Goal: Complete application form

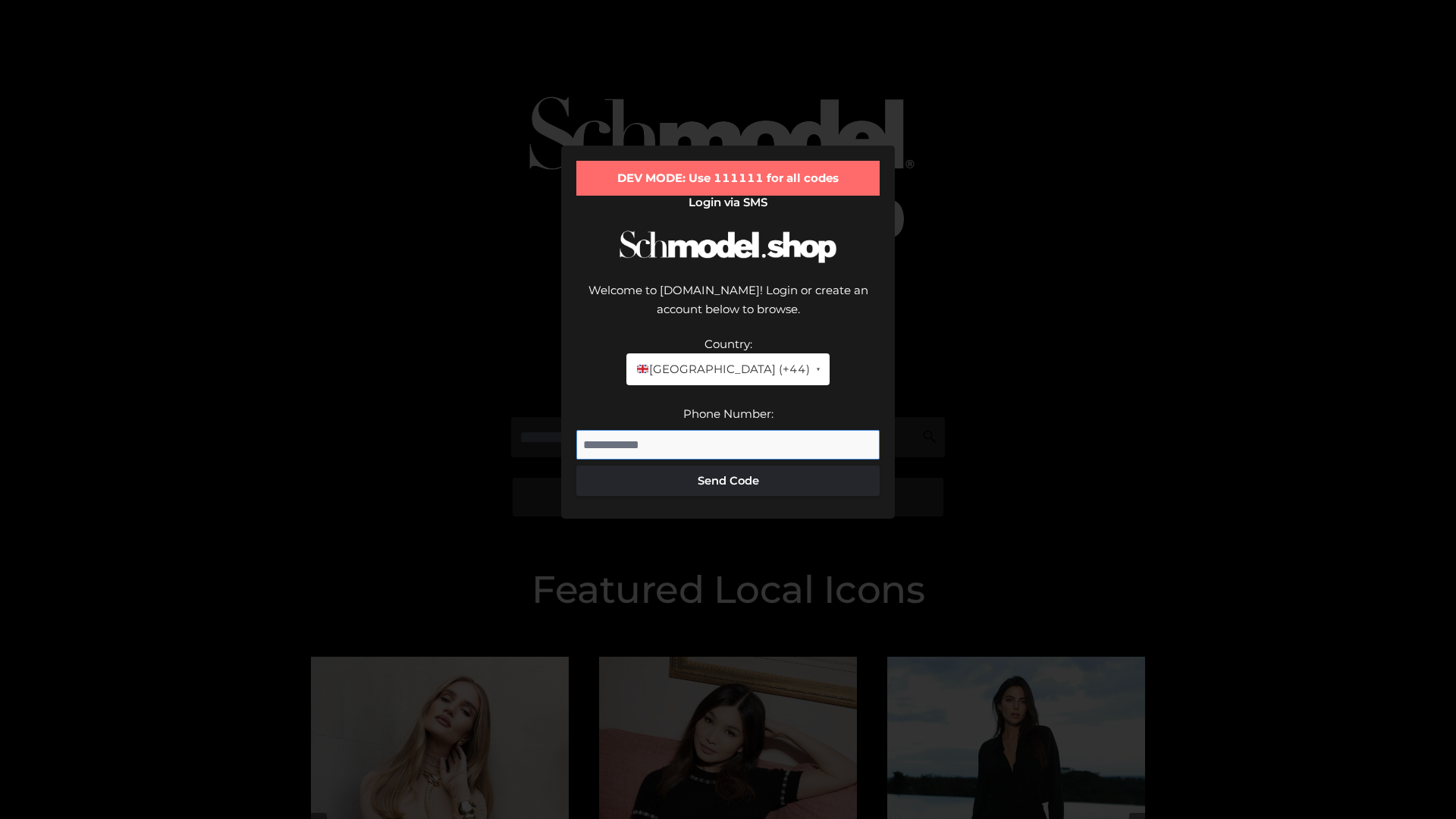
click at [728, 430] on input "Phone Number:" at bounding box center [728, 444] width 303 height 30
type input "**********"
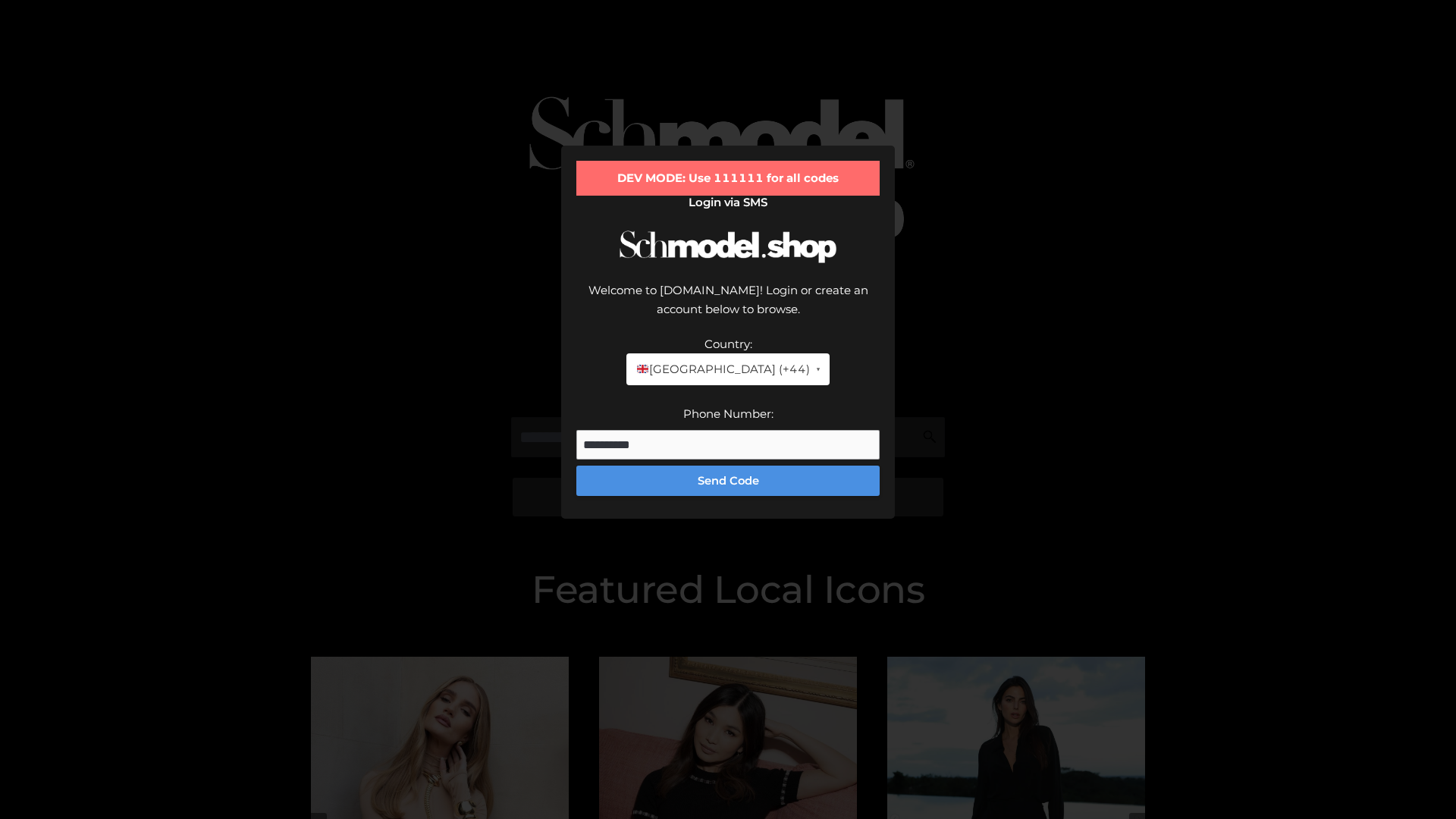
click at [728, 466] on button "Send Code" at bounding box center [728, 481] width 303 height 30
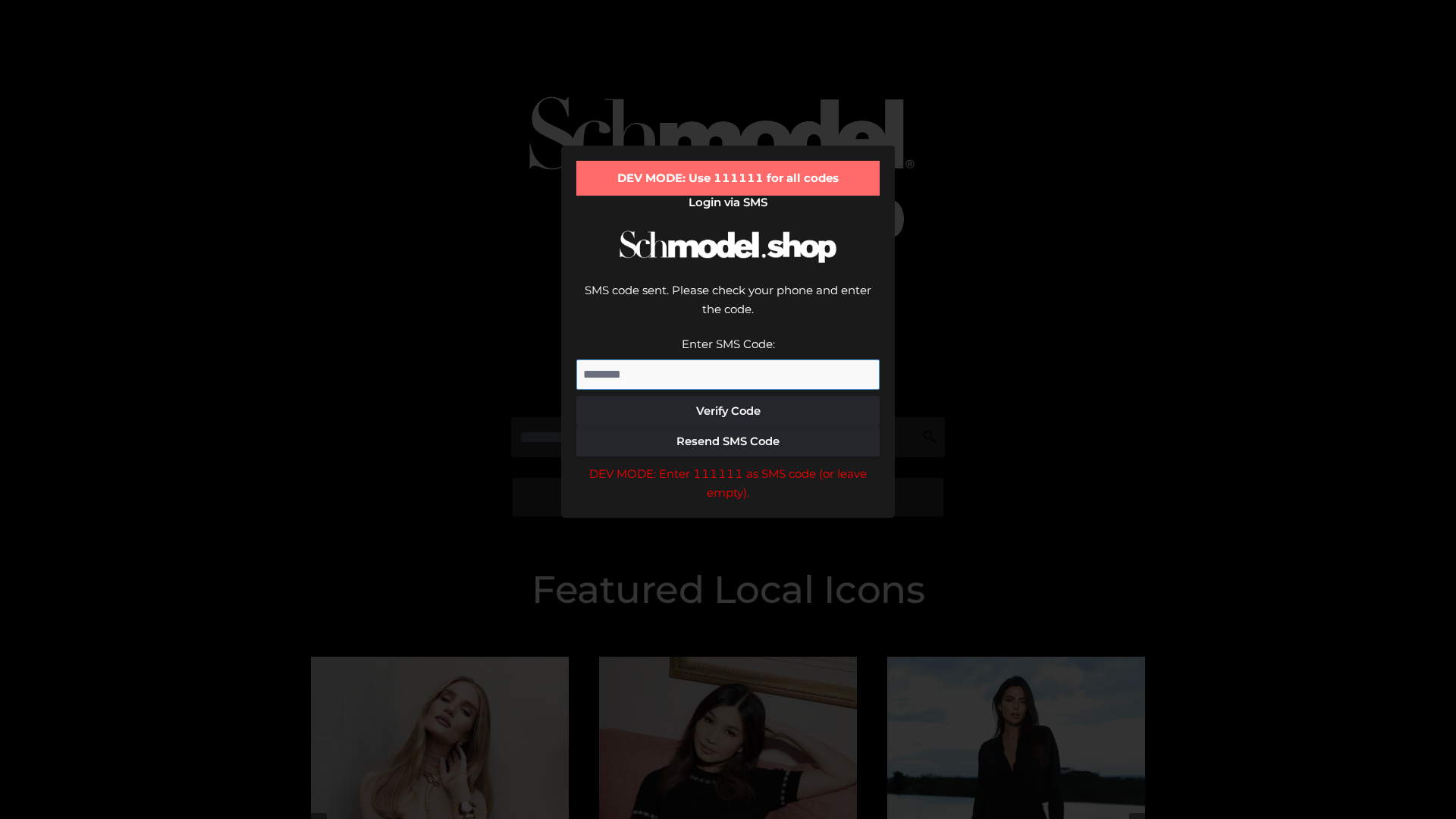
click at [728, 359] on input "Enter SMS Code:" at bounding box center [728, 374] width 303 height 30
type input "******"
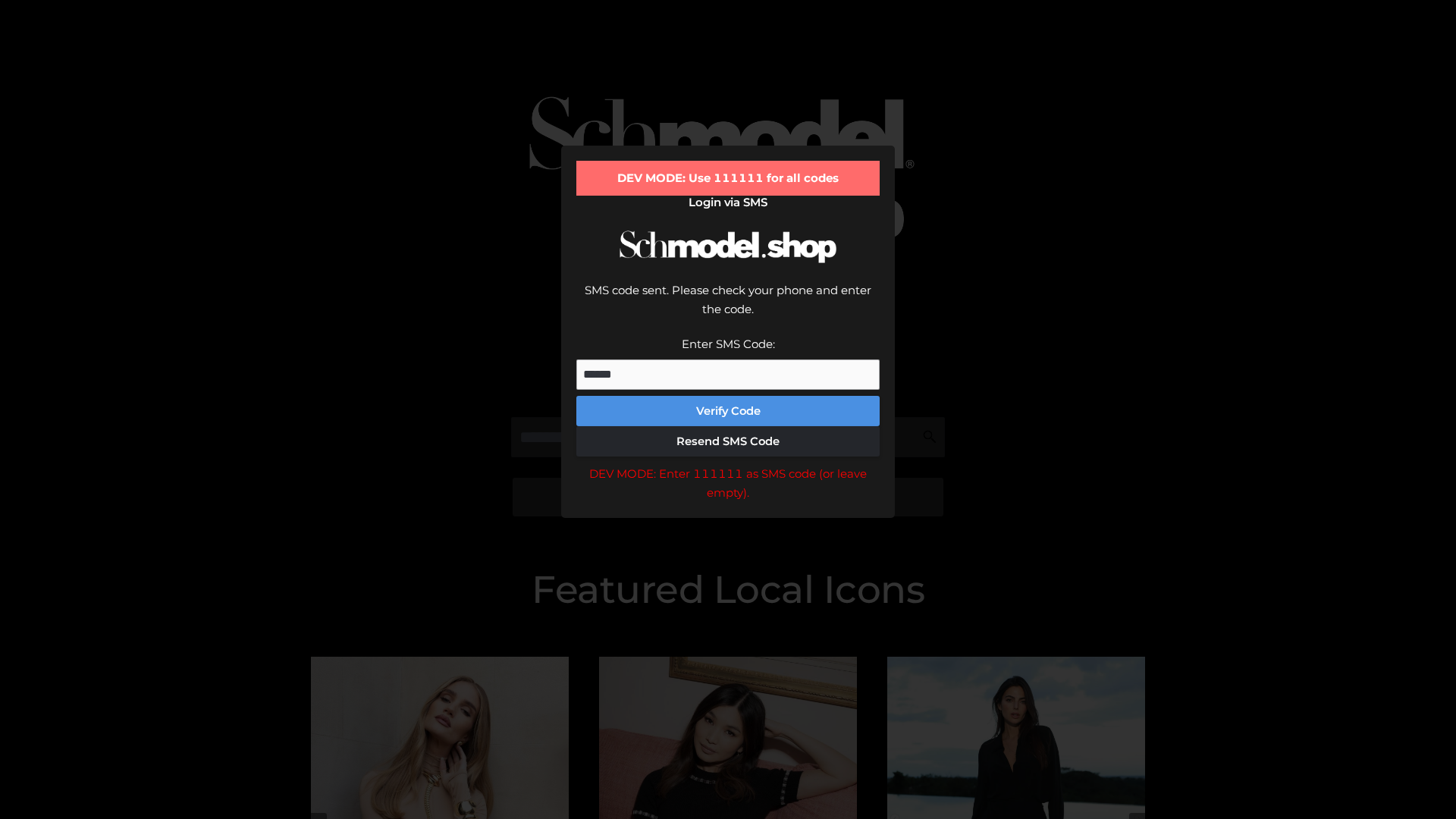
click at [728, 396] on button "Verify Code" at bounding box center [728, 411] width 303 height 30
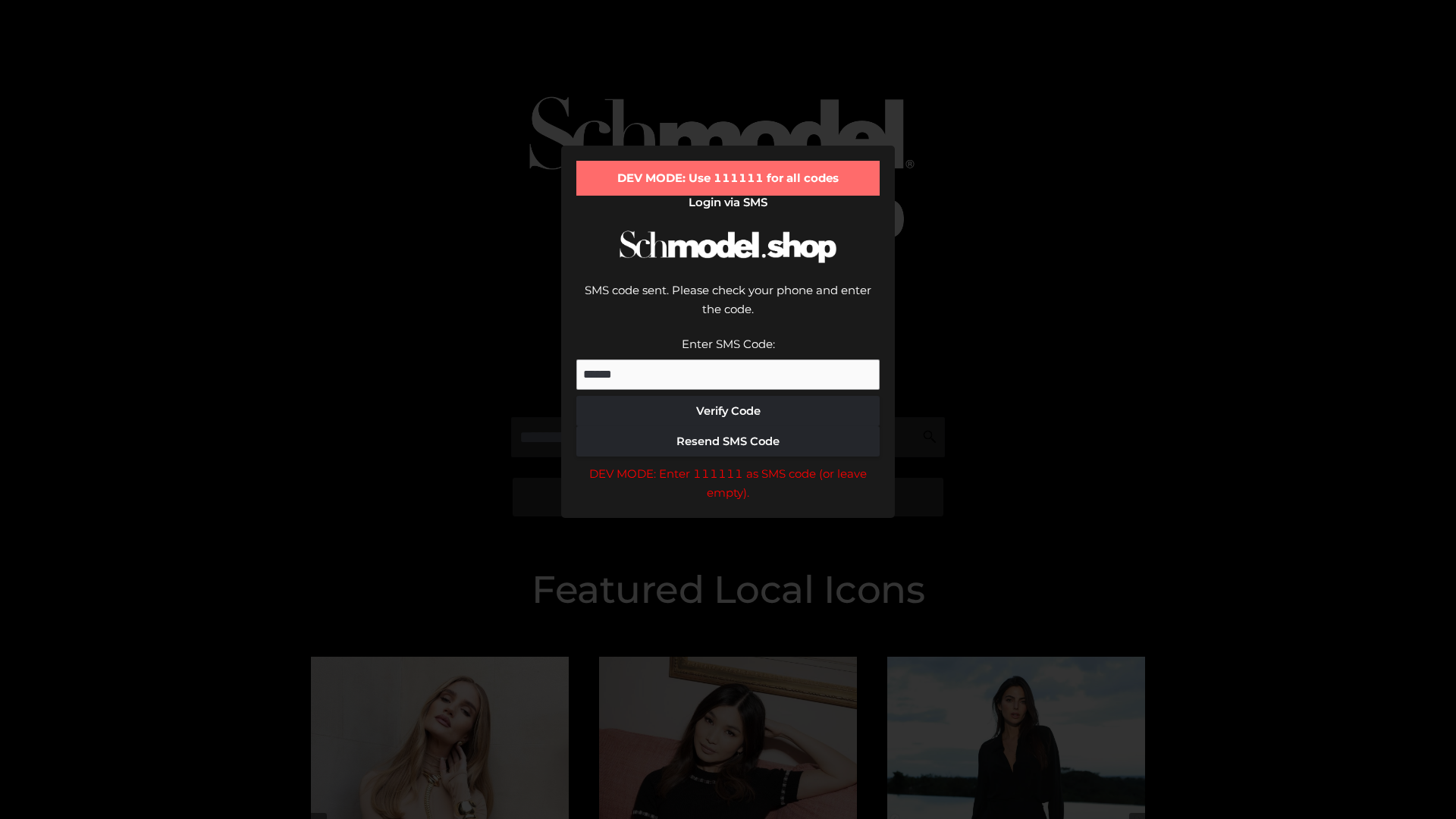
click at [728, 464] on div "DEV MODE: Enter 111111 as SMS code (or leave empty)." at bounding box center [728, 484] width 303 height 38
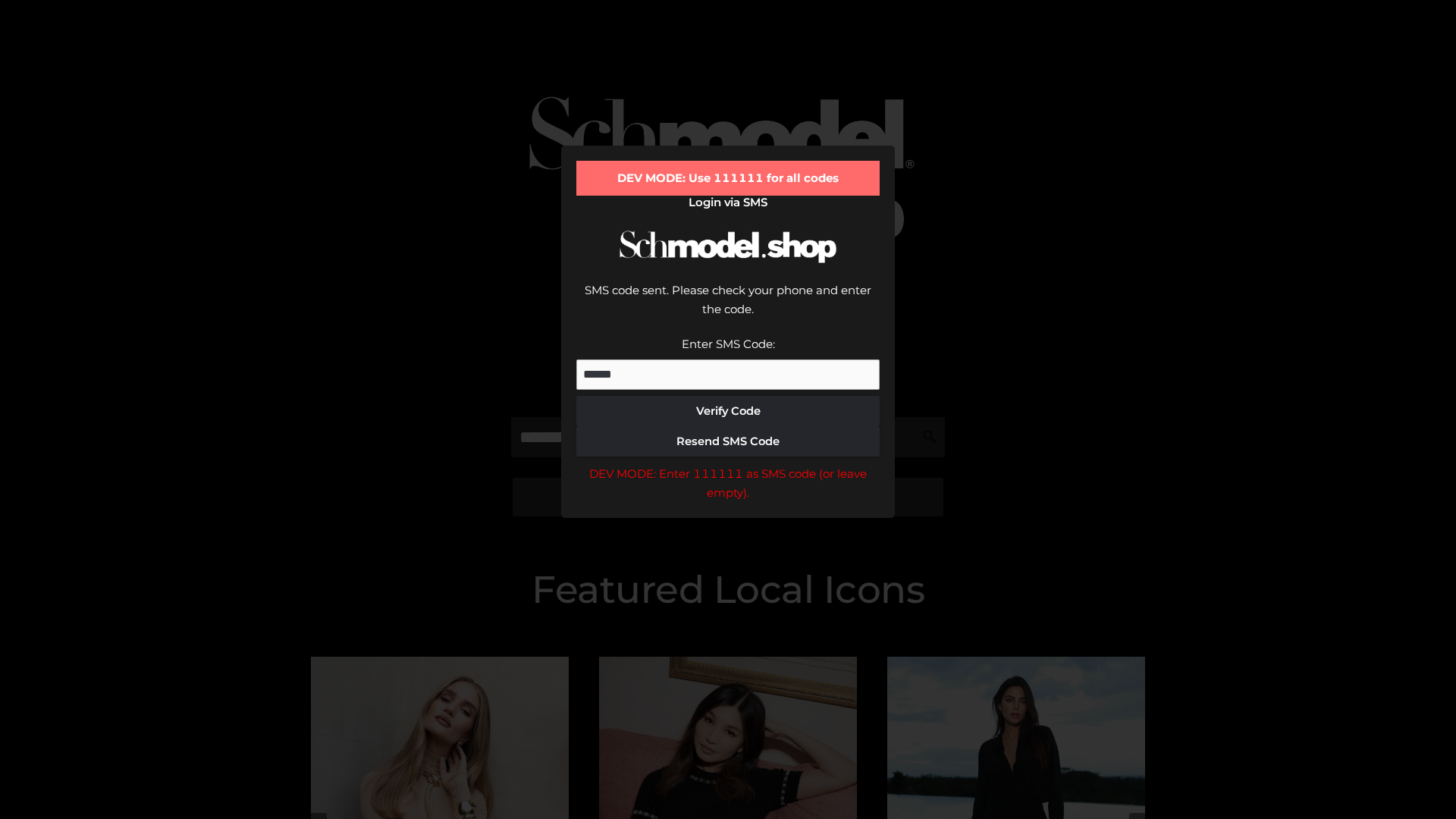
click at [728, 464] on div "DEV MODE: Enter 111111 as SMS code (or leave empty)." at bounding box center [728, 484] width 303 height 38
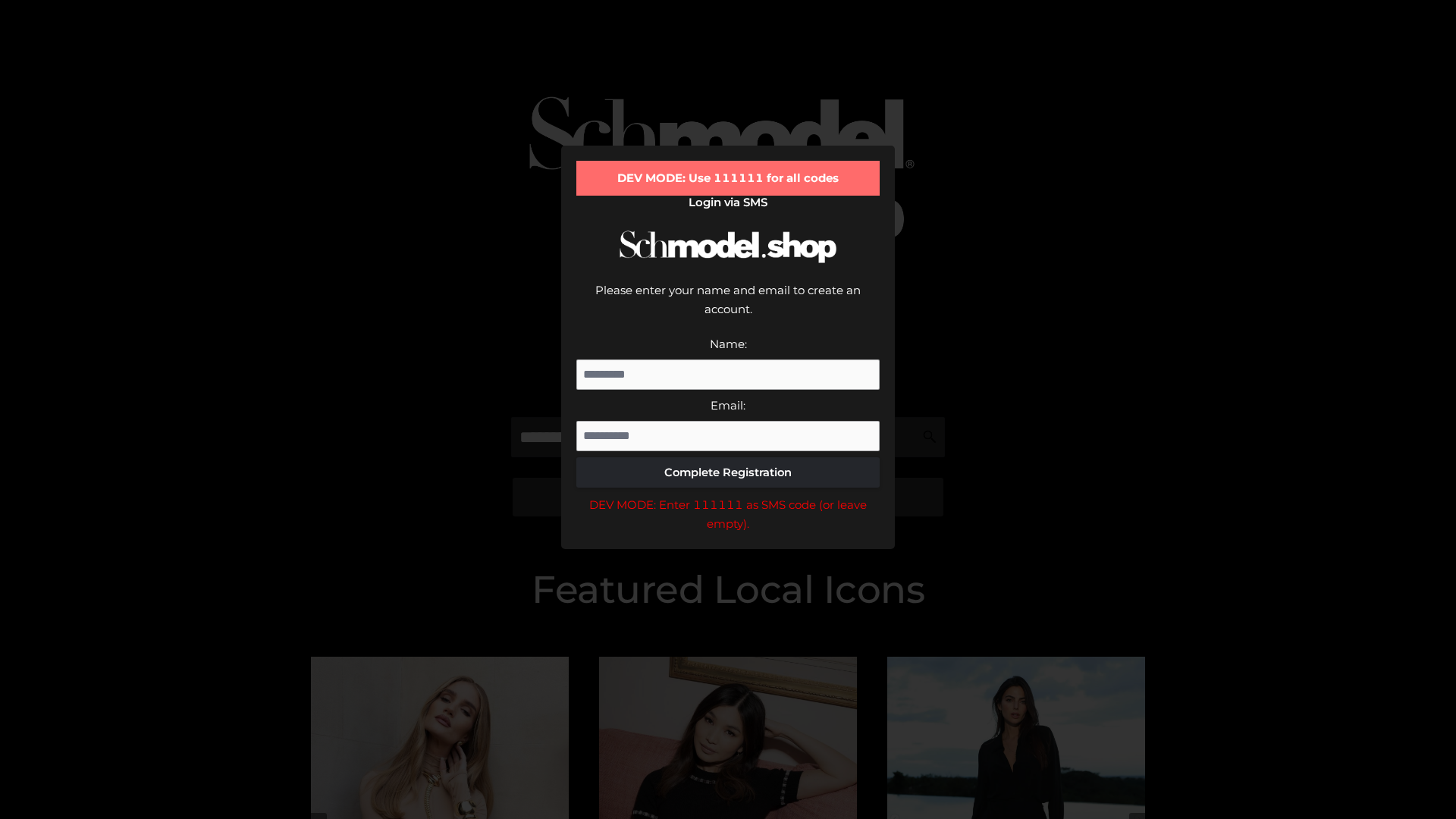
click at [728, 495] on div "DEV MODE: Enter 111111 as SMS code (or leave empty)." at bounding box center [728, 514] width 303 height 38
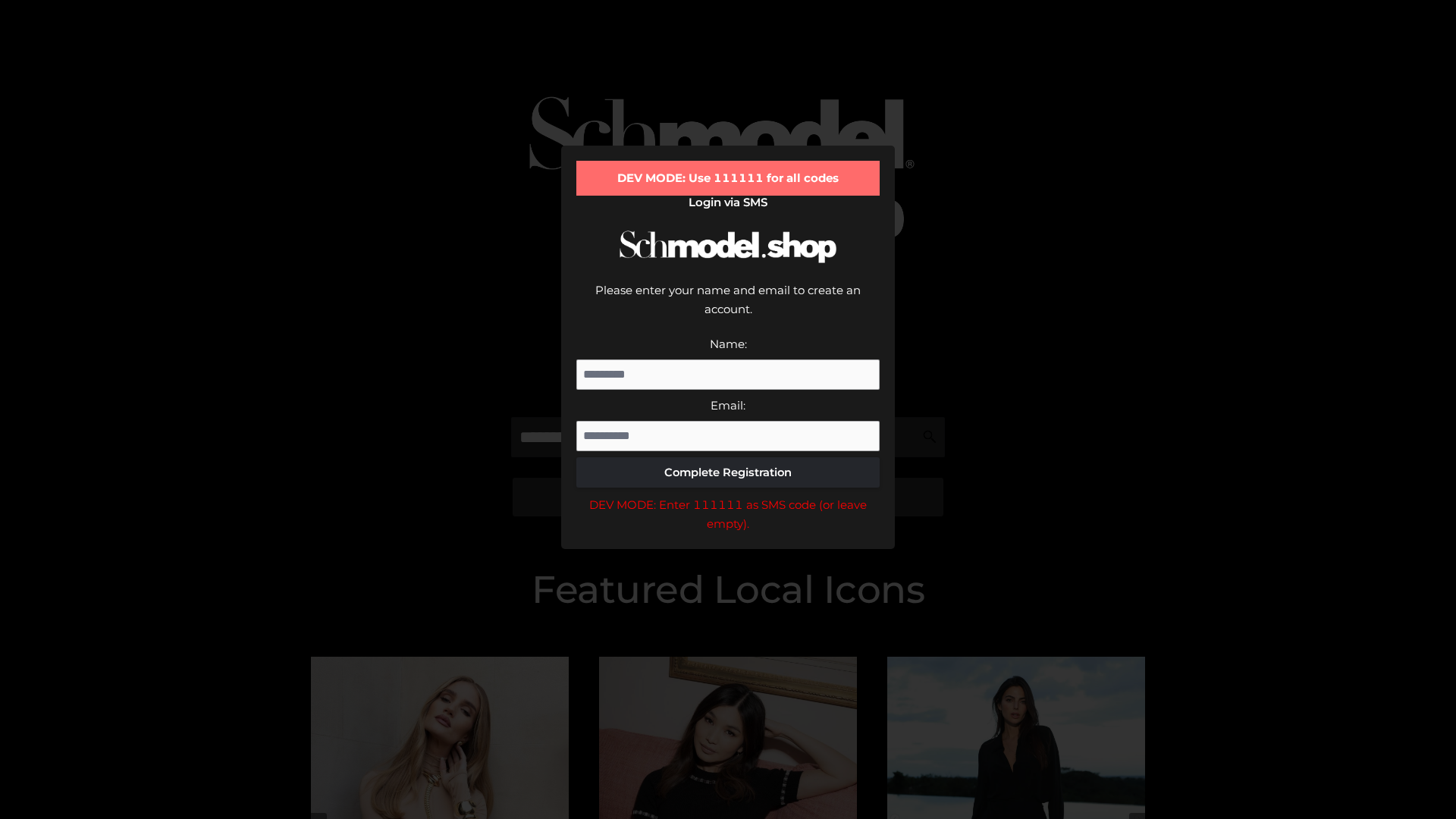
click at [728, 495] on div "DEV MODE: Enter 111111 as SMS code (or leave empty)." at bounding box center [728, 514] width 303 height 38
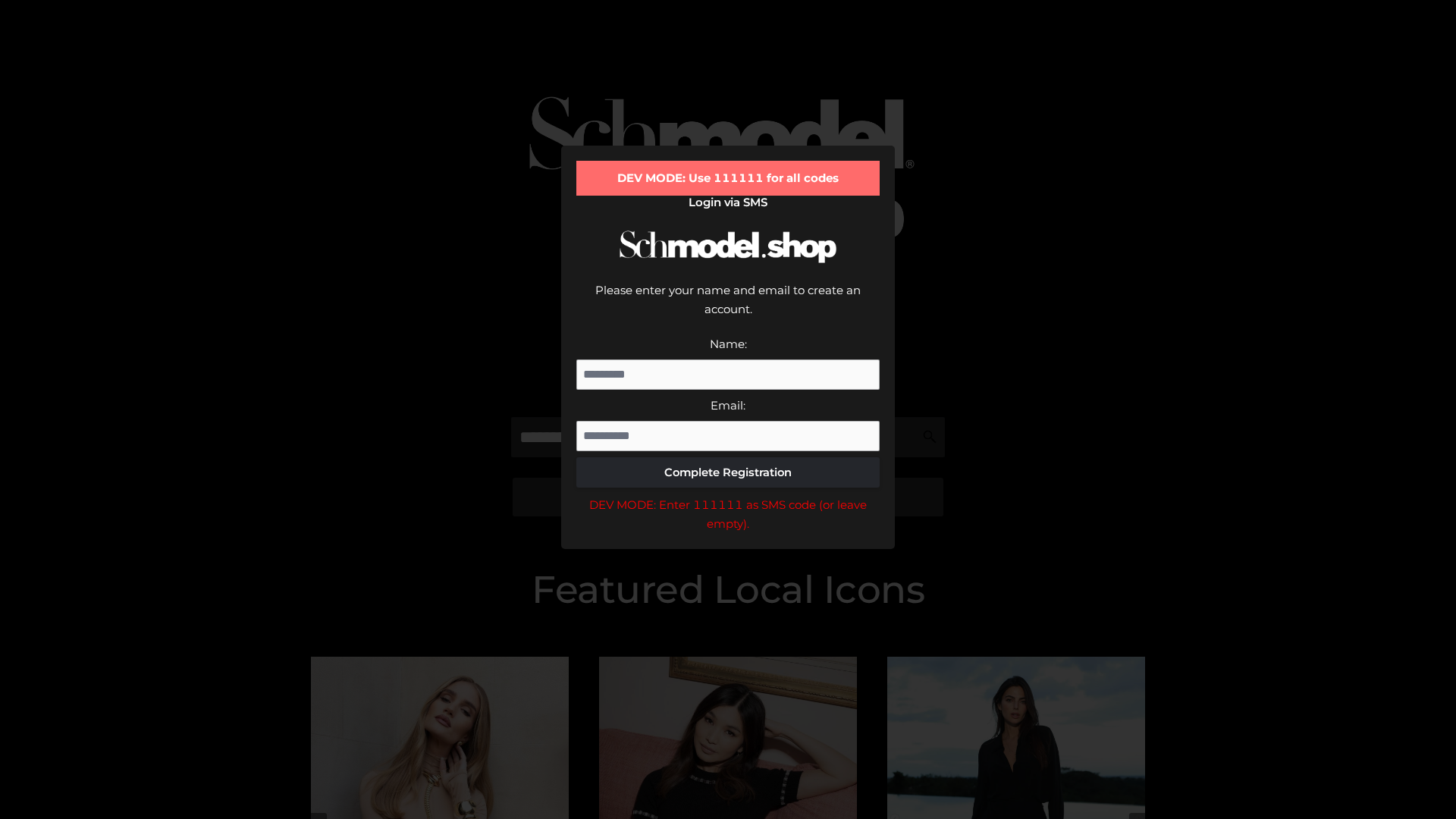
click at [728, 495] on div "DEV MODE: Enter 111111 as SMS code (or leave empty)." at bounding box center [728, 514] width 303 height 38
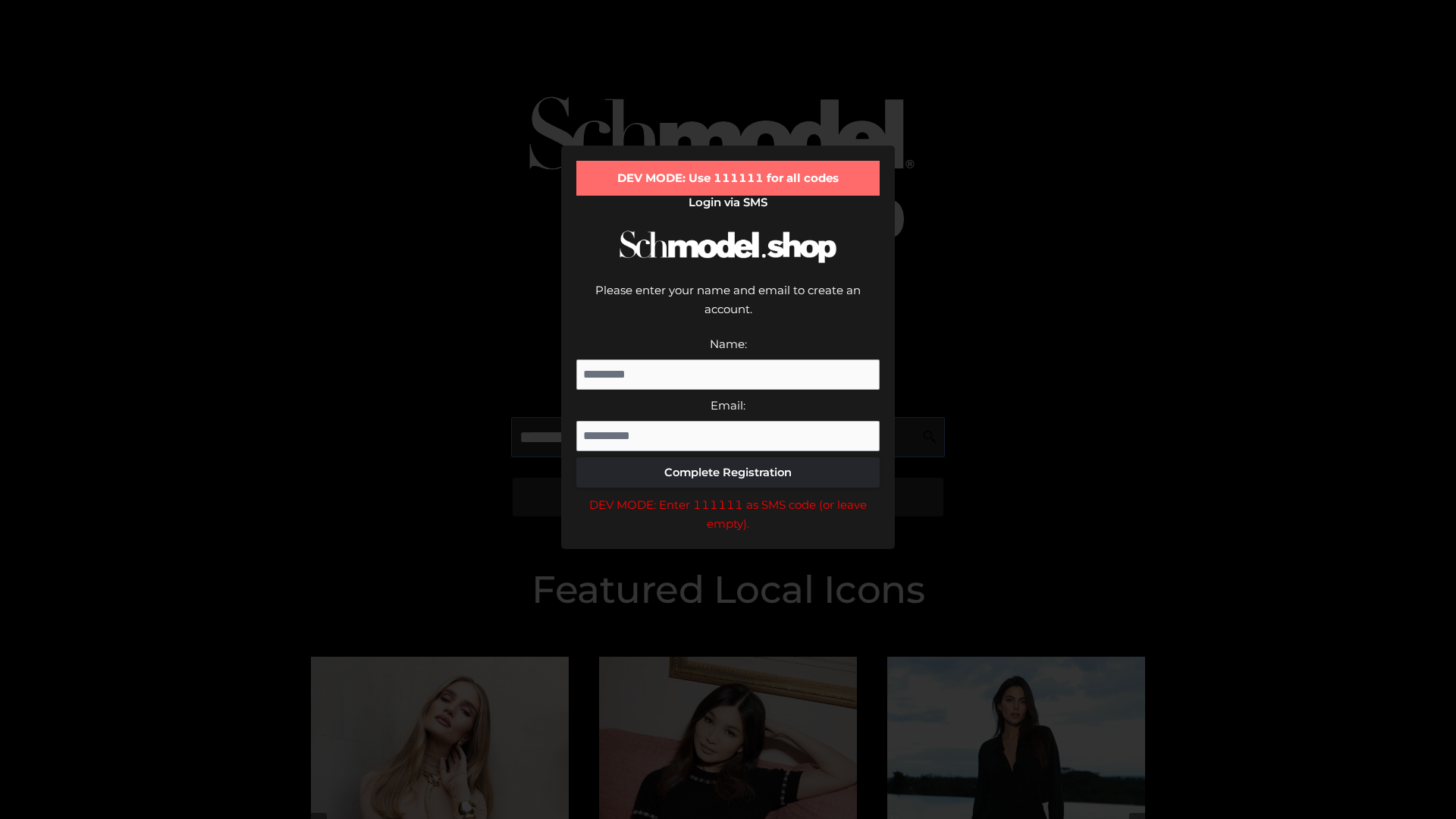
scroll to position [0, 23]
click at [728, 495] on div "DEV MODE: Enter 111111 as SMS code (or leave empty)." at bounding box center [728, 514] width 303 height 38
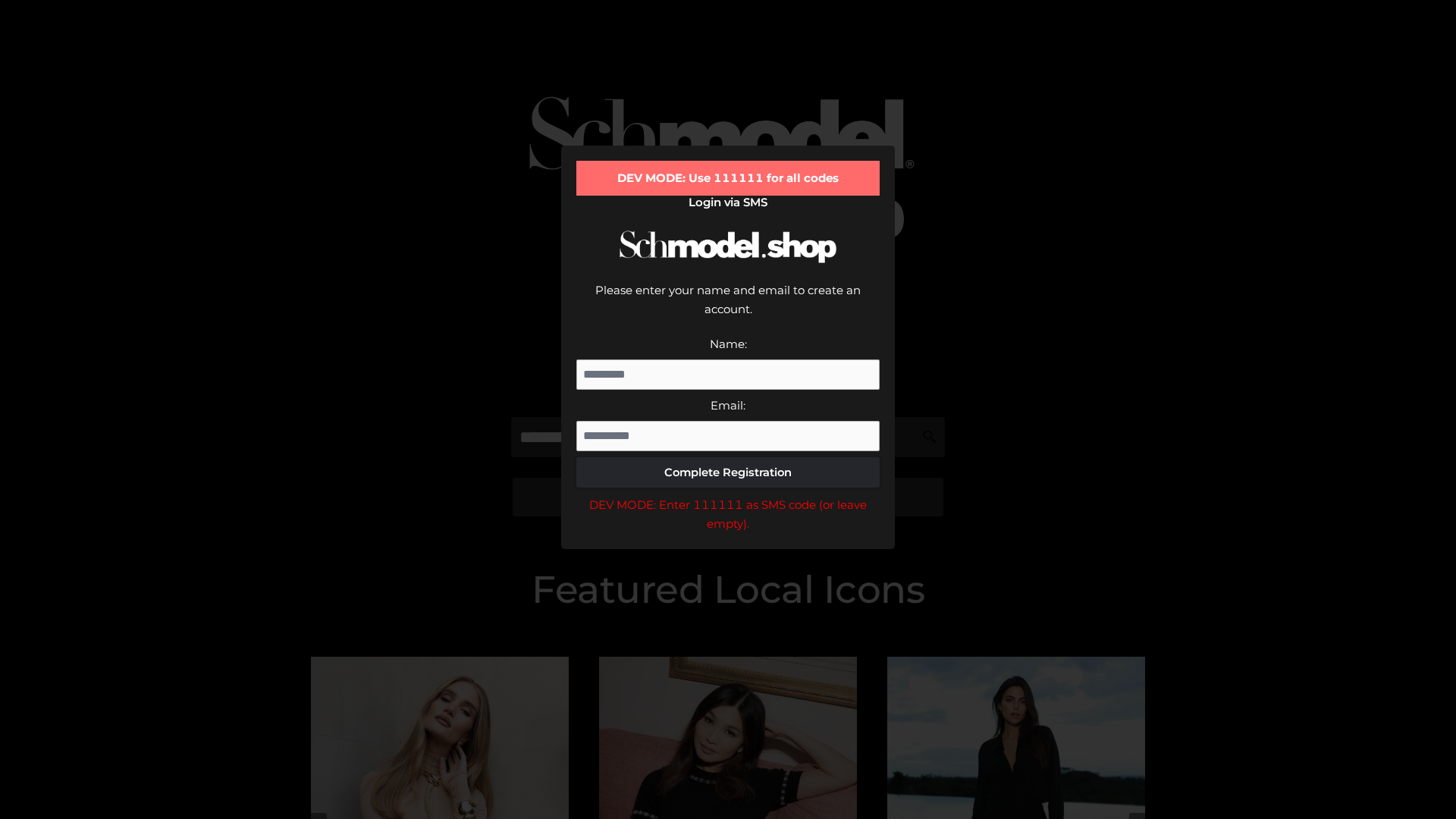
click at [728, 495] on div "DEV MODE: Enter 111111 as SMS code (or leave empty)." at bounding box center [728, 514] width 303 height 38
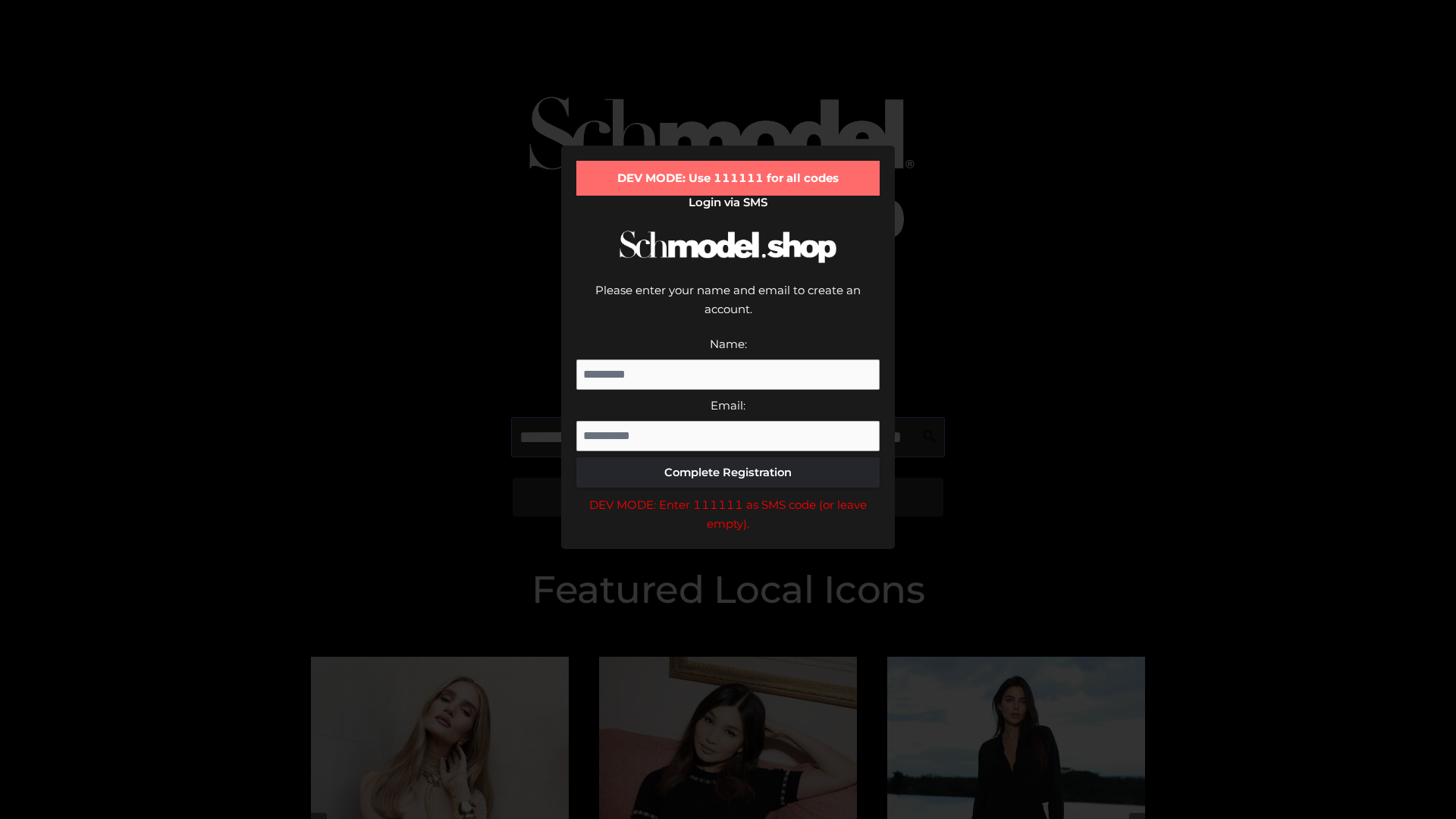
scroll to position [0, 111]
click at [728, 495] on div "DEV MODE: Enter 111111 as SMS code (or leave empty)." at bounding box center [728, 514] width 303 height 38
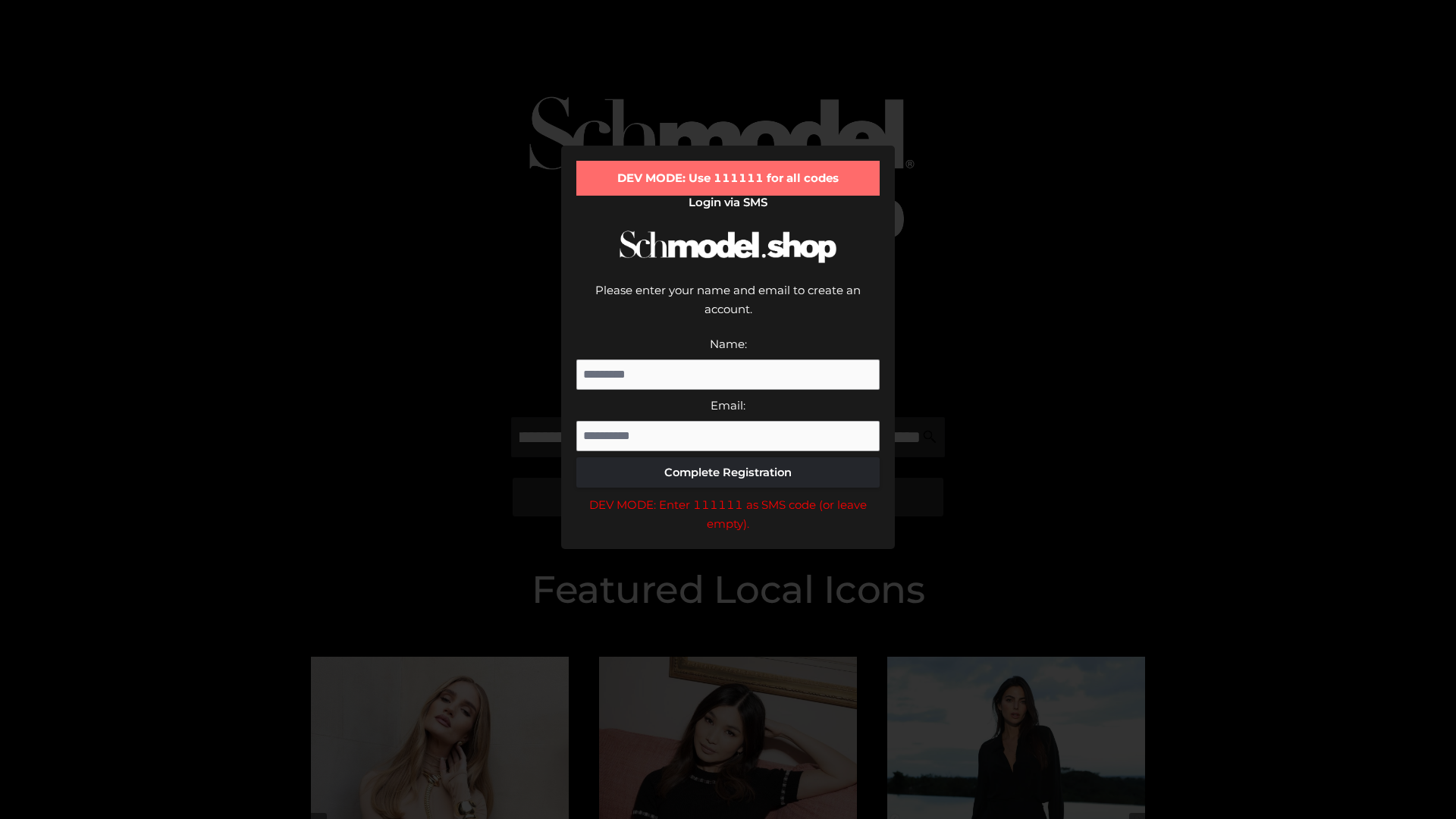
click at [728, 495] on div "DEV MODE: Enter 111111 as SMS code (or leave empty)." at bounding box center [728, 514] width 303 height 38
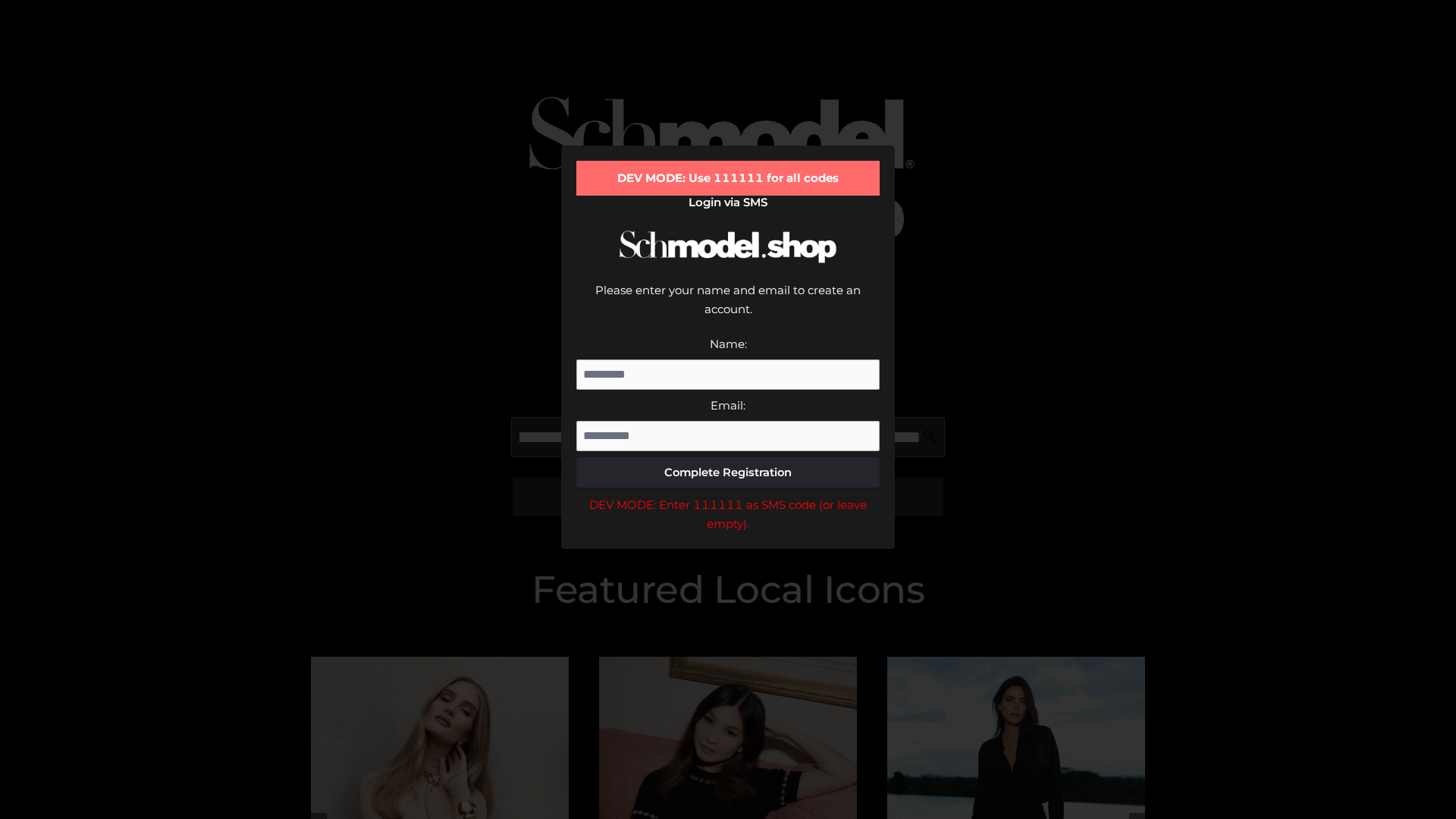
scroll to position [0, 202]
click at [728, 495] on div "DEV MODE: Enter 111111 as SMS code (or leave empty)." at bounding box center [728, 514] width 303 height 38
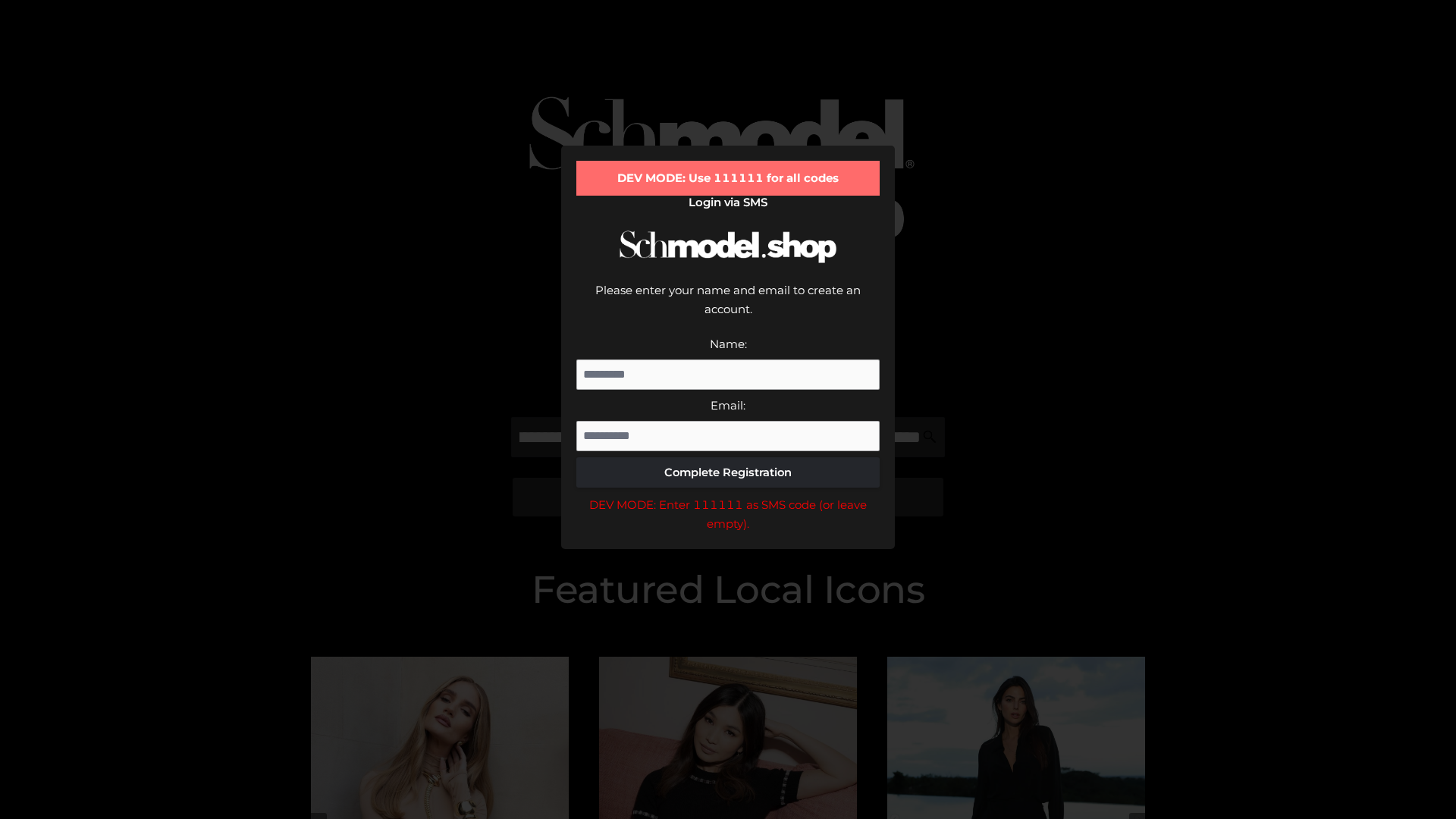
click at [728, 495] on div "DEV MODE: Enter 111111 as SMS code (or leave empty)." at bounding box center [728, 514] width 303 height 38
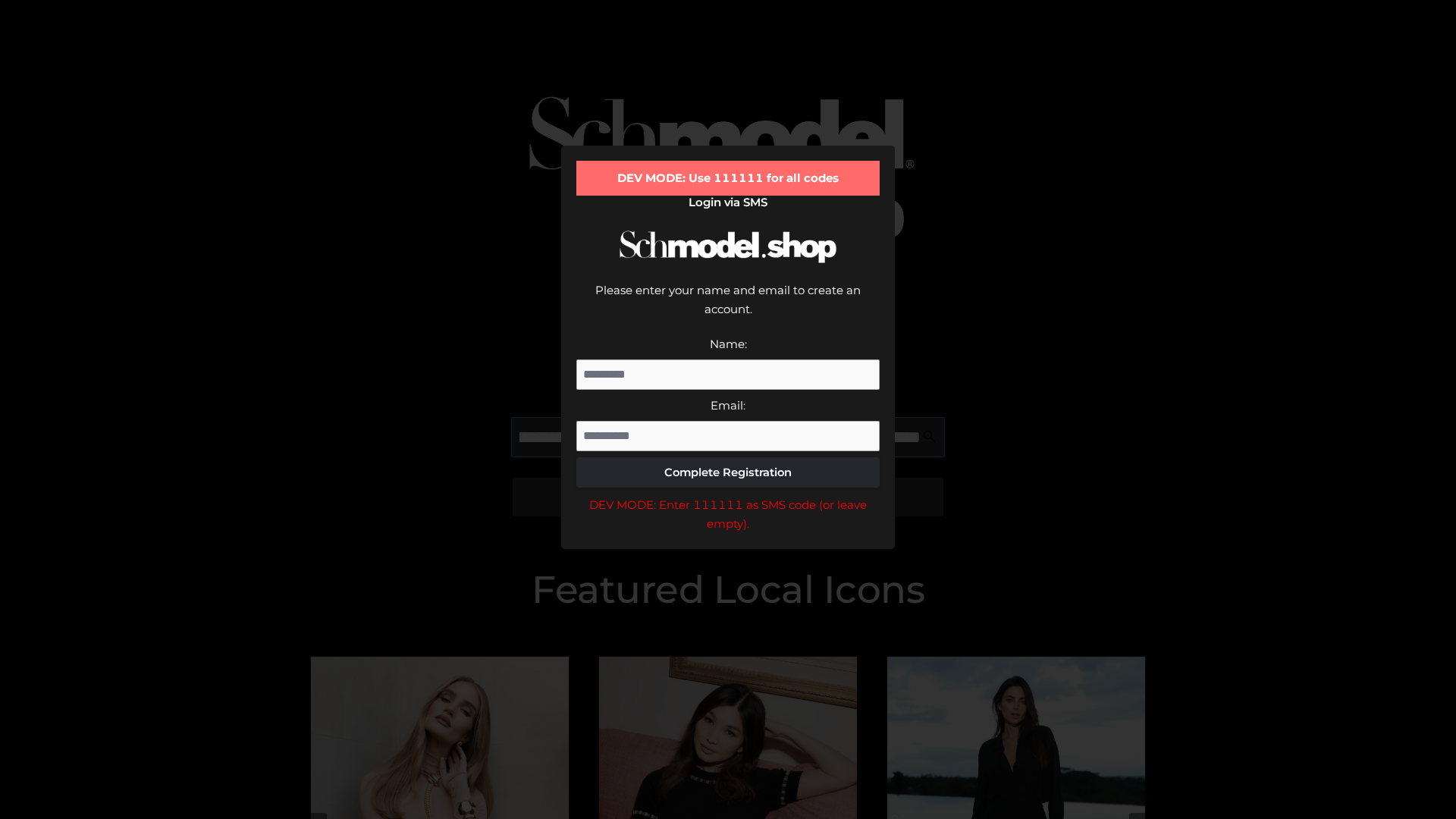
scroll to position [0, 298]
click at [728, 495] on div "DEV MODE: Enter 111111 as SMS code (or leave empty)." at bounding box center [728, 514] width 303 height 38
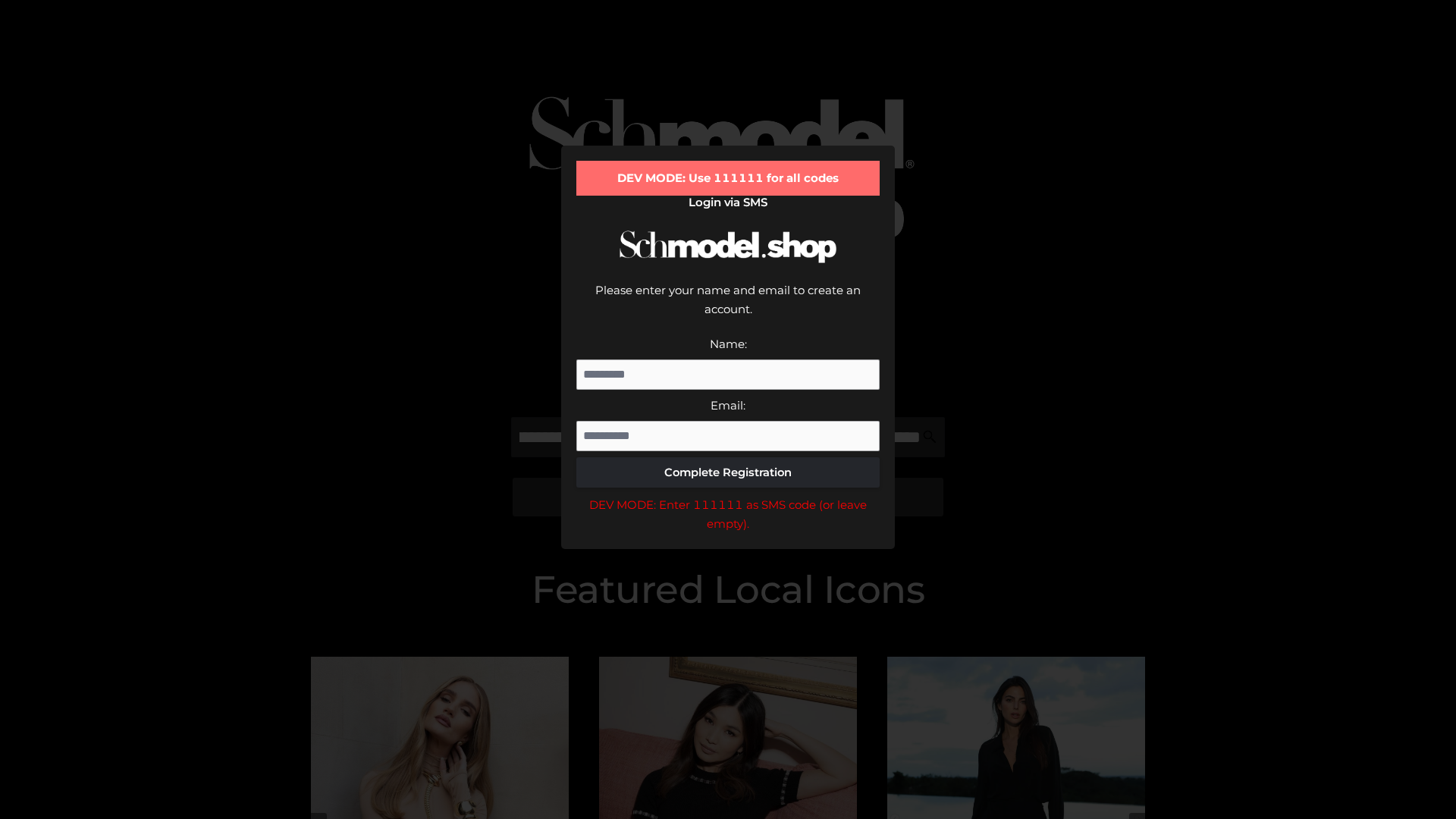
click at [728, 495] on div "DEV MODE: Enter 111111 as SMS code (or leave empty)." at bounding box center [728, 514] width 303 height 38
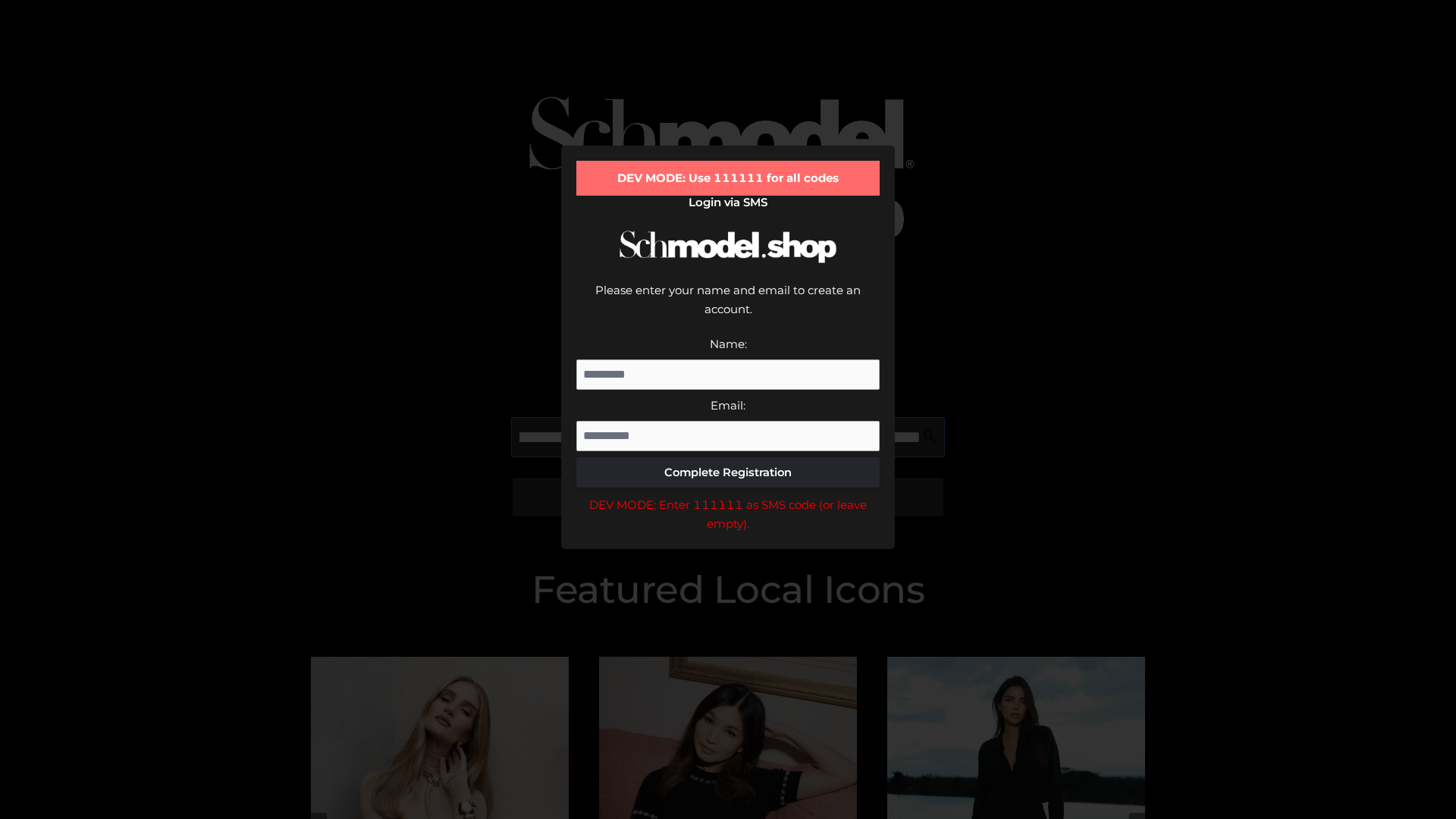
scroll to position [0, 385]
click at [728, 495] on div "DEV MODE: Enter 111111 as SMS code (or leave empty)." at bounding box center [728, 514] width 303 height 38
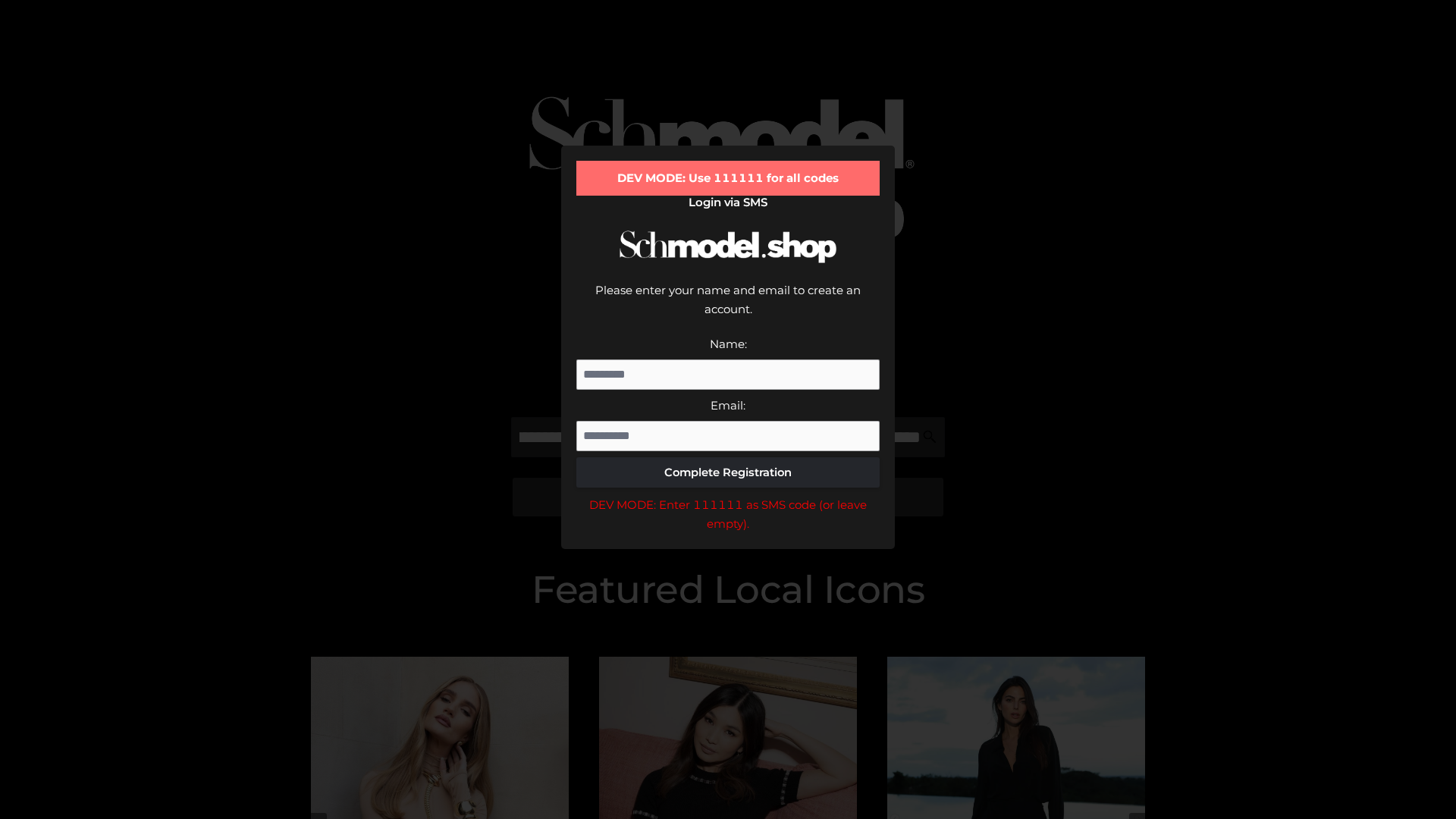
click at [728, 495] on div "DEV MODE: Enter 111111 as SMS code (or leave empty)." at bounding box center [728, 514] width 303 height 38
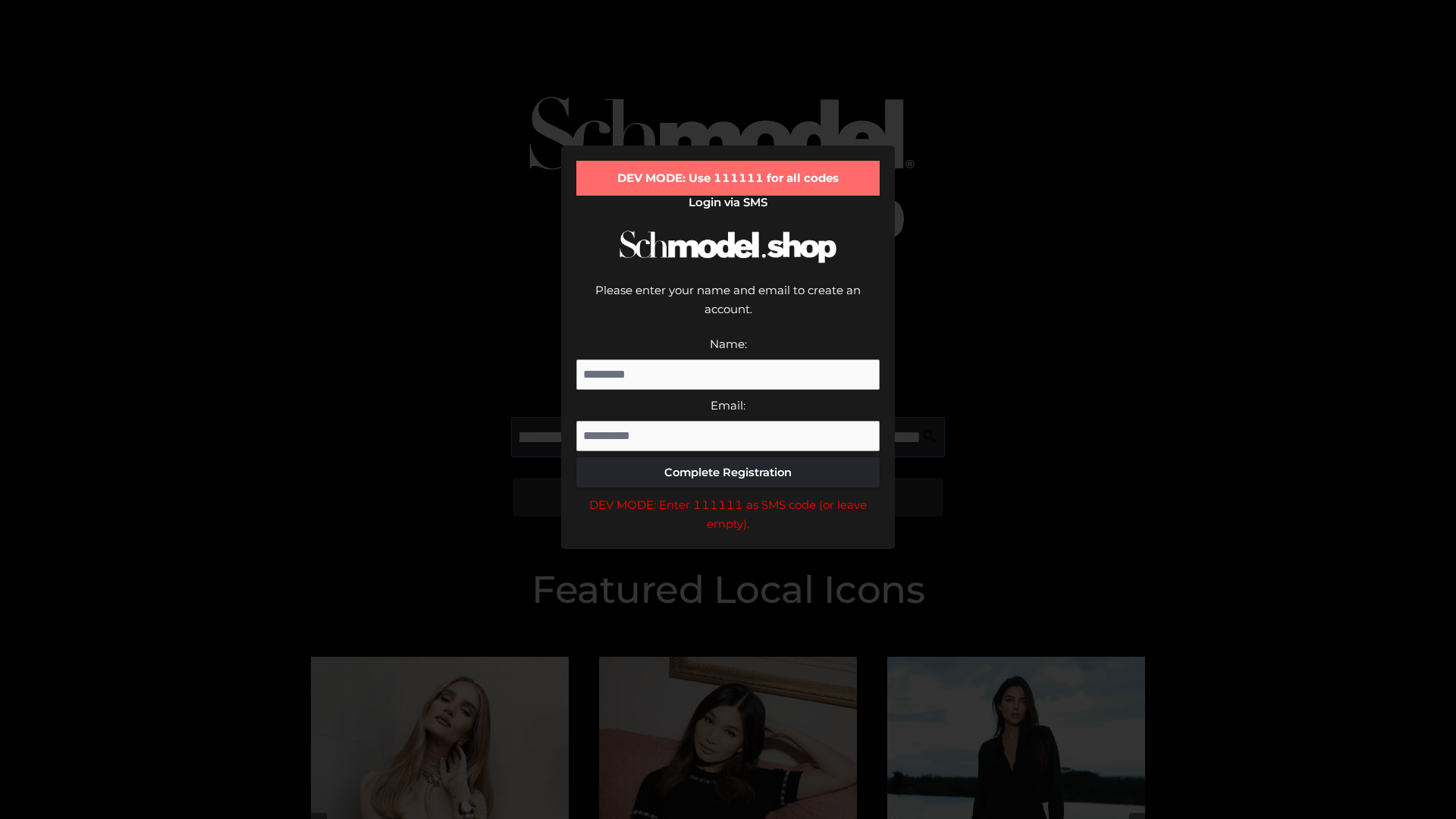
scroll to position [0, 477]
click at [728, 495] on div "DEV MODE: Enter 111111 as SMS code (or leave empty)." at bounding box center [728, 514] width 303 height 38
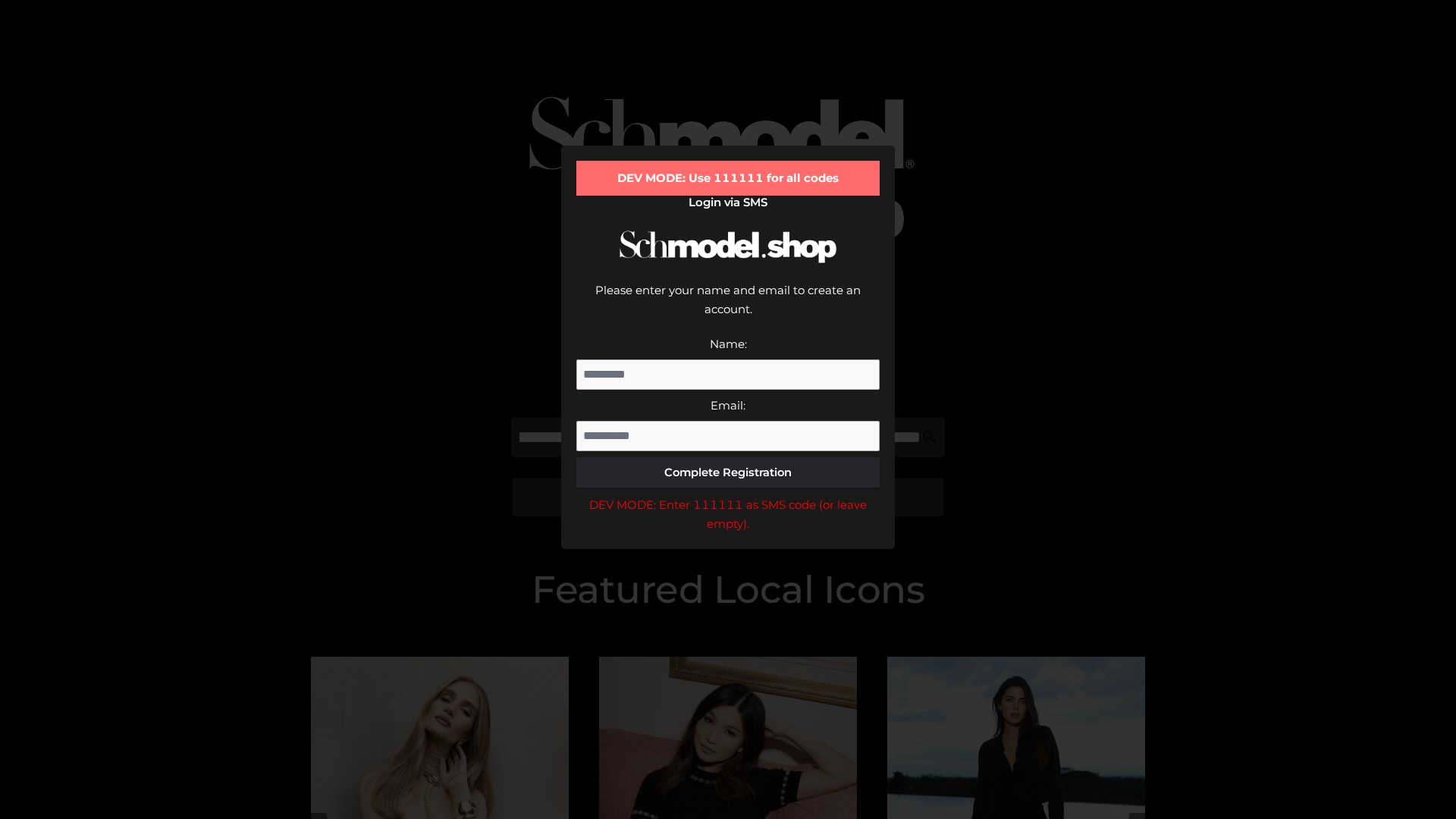
click at [728, 495] on div "DEV MODE: Enter 111111 as SMS code (or leave empty)." at bounding box center [728, 514] width 303 height 38
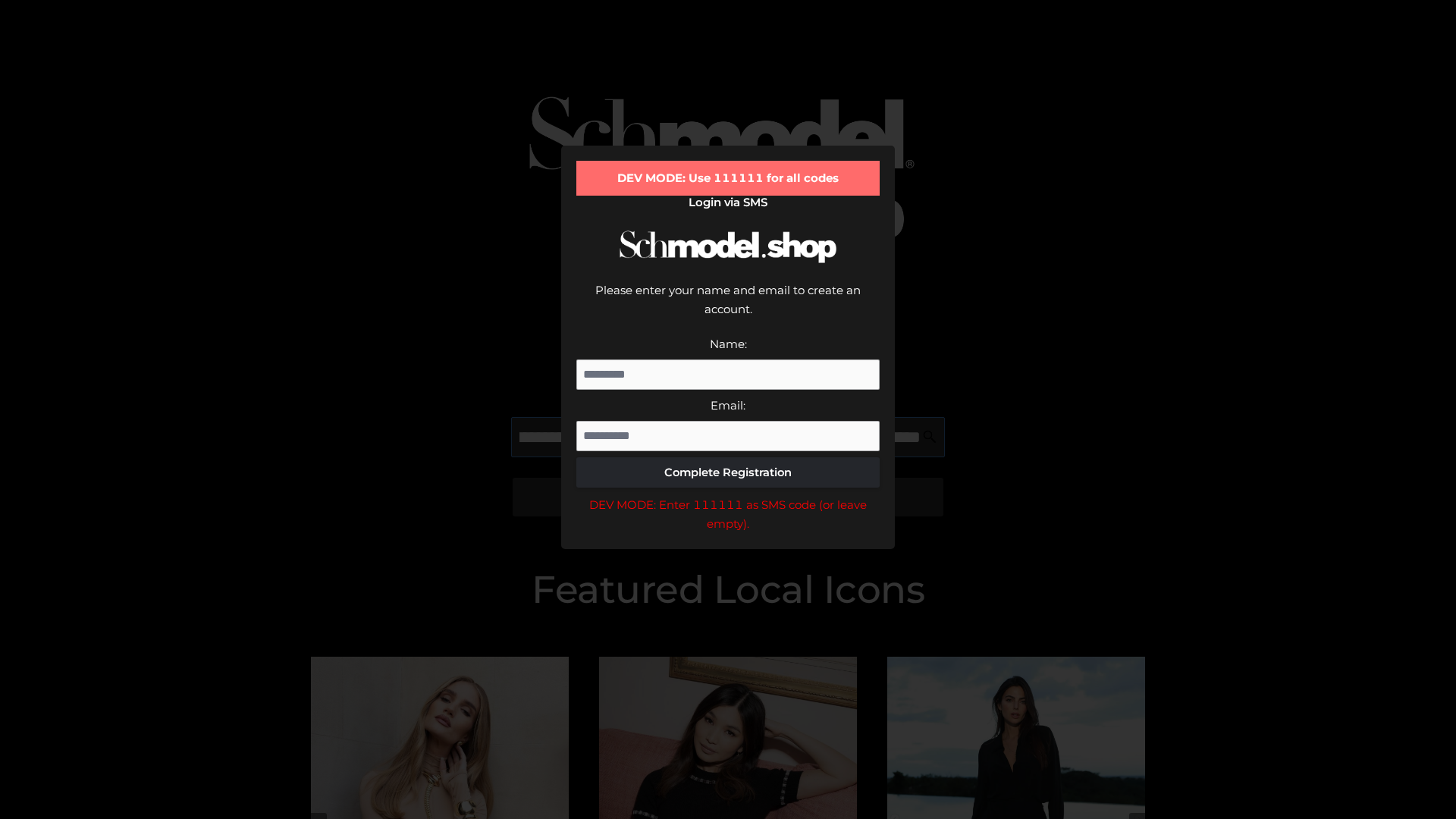
scroll to position [0, 572]
click at [728, 495] on div "DEV MODE: Enter 111111 as SMS code (or leave empty)." at bounding box center [728, 514] width 303 height 38
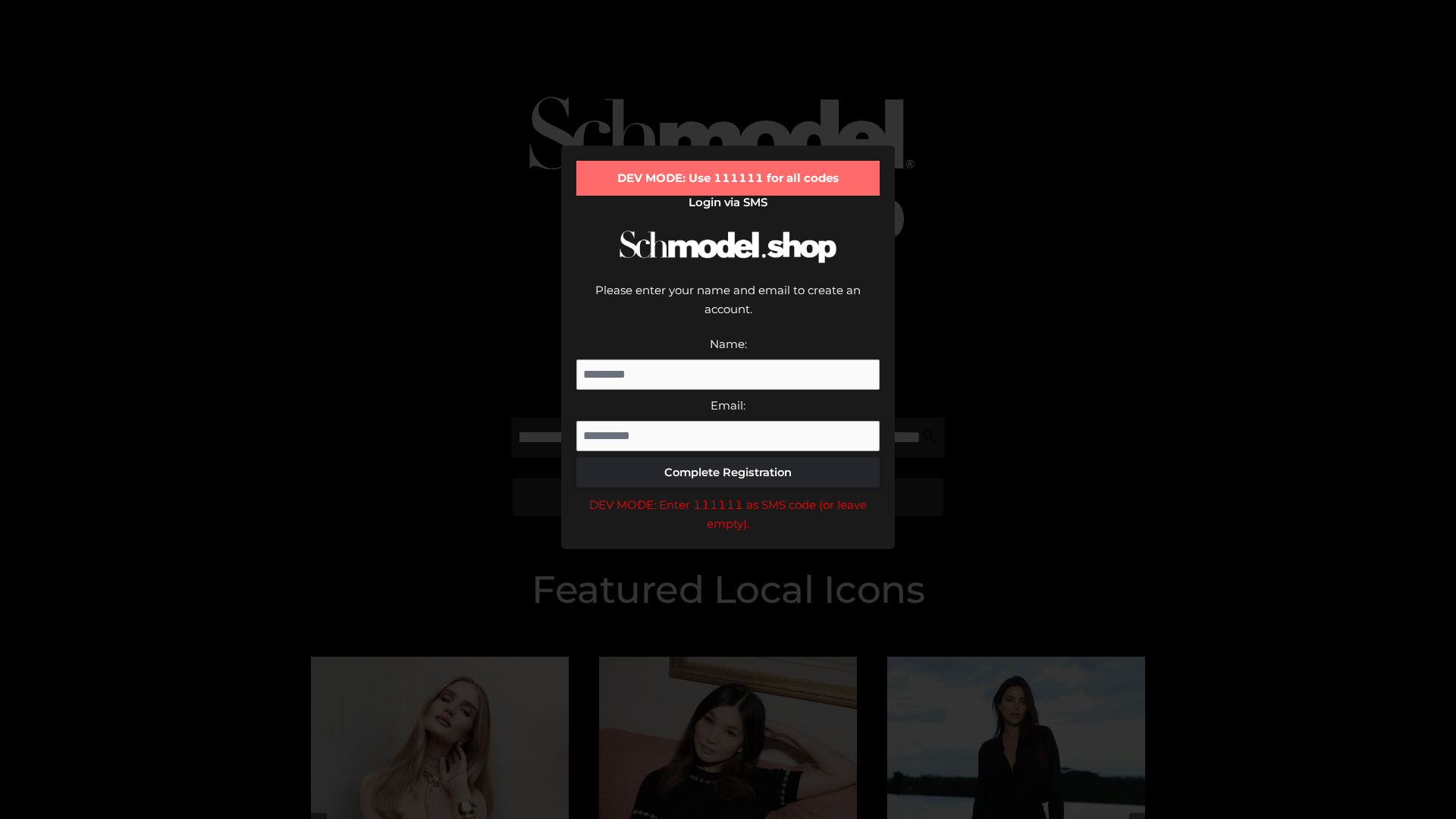
click at [728, 495] on div "DEV MODE: Enter 111111 as SMS code (or leave empty)." at bounding box center [728, 514] width 303 height 38
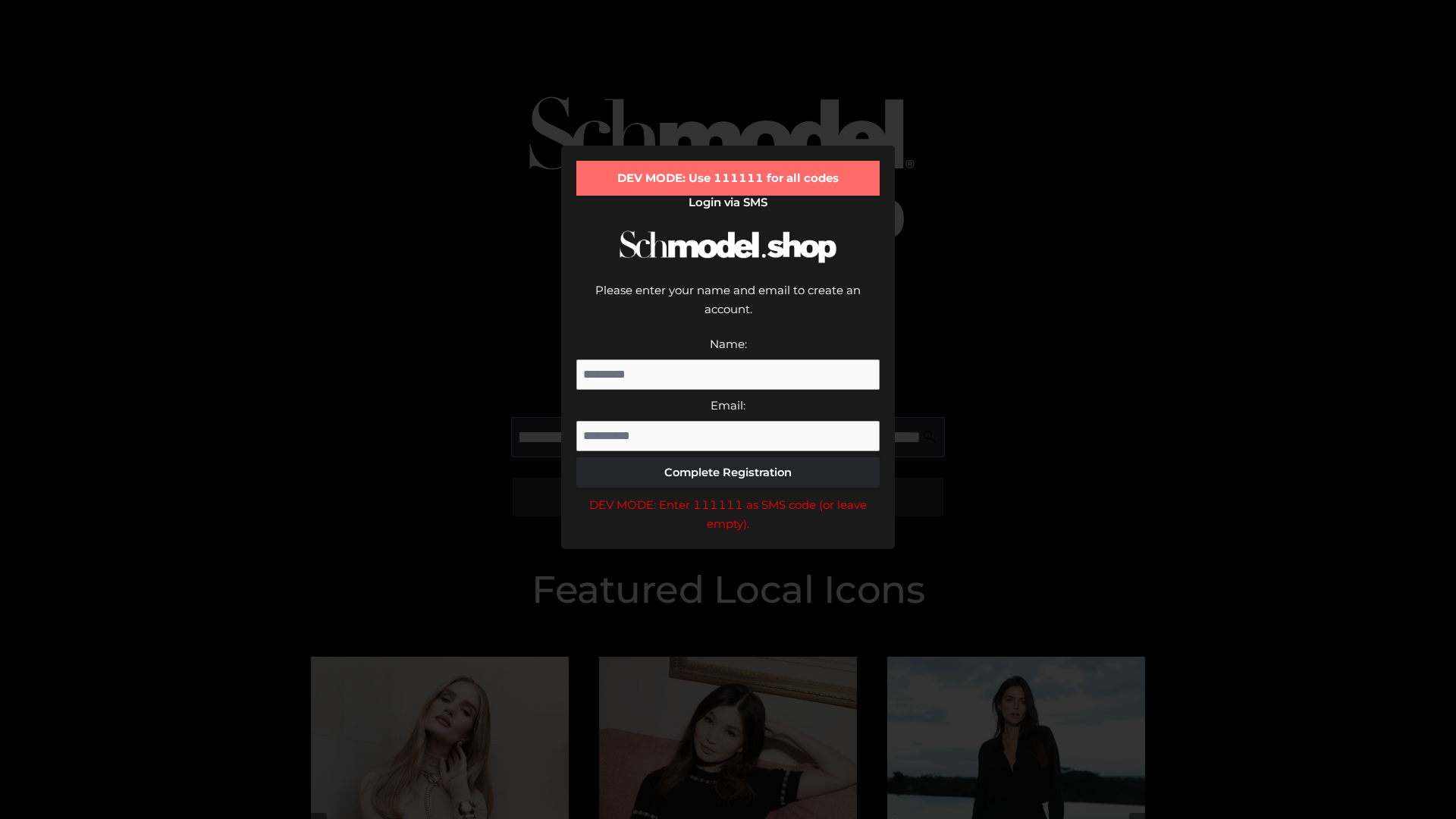
scroll to position [0, 660]
click at [728, 495] on div "DEV MODE: Enter 111111 as SMS code (or leave empty)." at bounding box center [728, 514] width 303 height 38
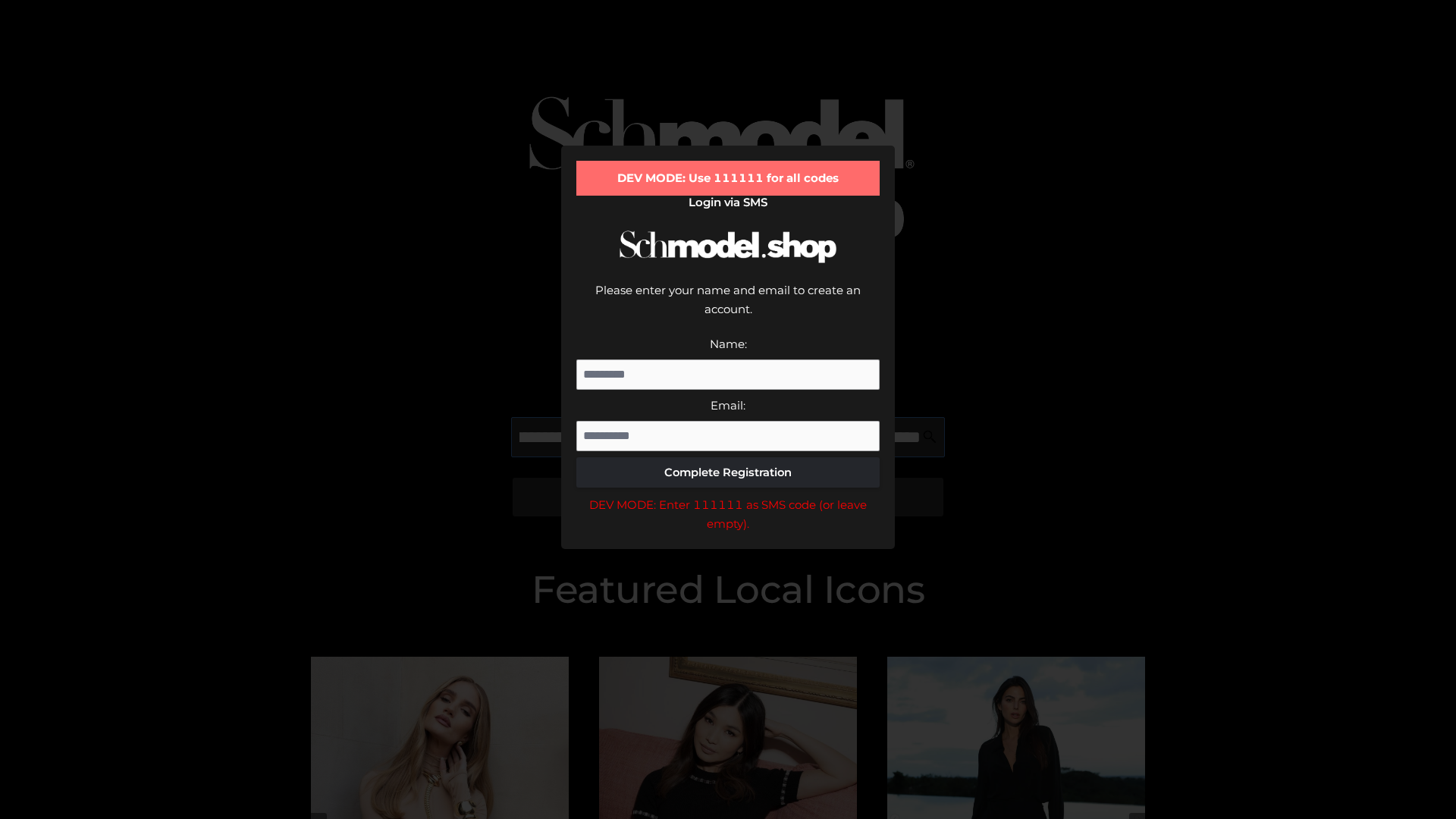
type input "**********"
